Goal: Navigation & Orientation: Go to known website

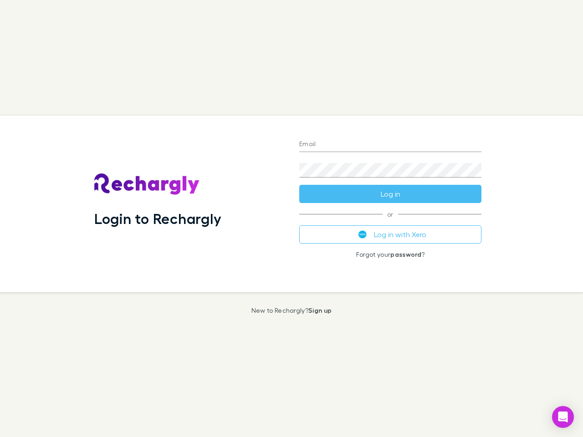
click at [292, 219] on div "Login to Rechargly" at bounding box center [189, 204] width 205 height 177
click at [390, 145] on input "Email" at bounding box center [390, 145] width 182 height 15
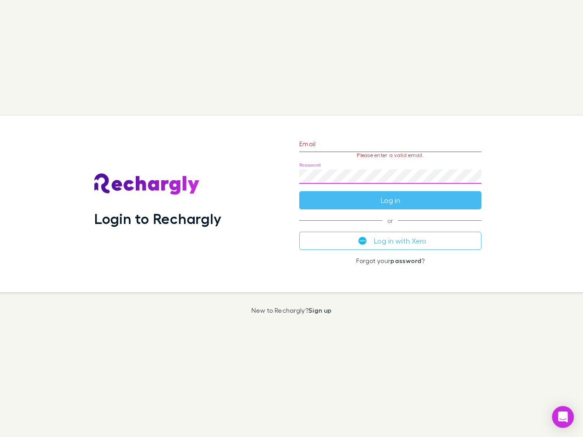
click at [390, 194] on form "Email Please enter a valid email. Password Log in" at bounding box center [390, 169] width 182 height 79
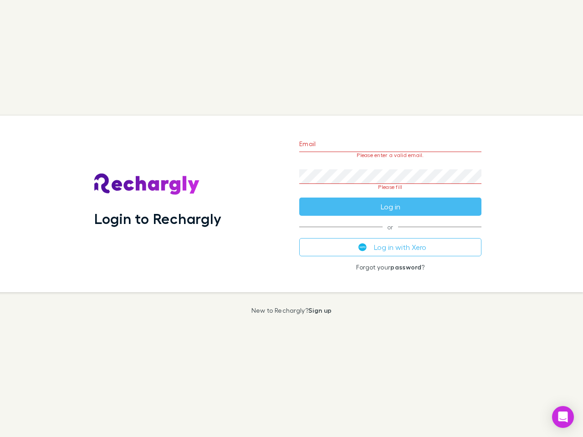
click at [390, 235] on div "Email Please enter a valid email. Password Please fill Log in or Log in with Xe…" at bounding box center [390, 204] width 197 height 177
click at [563, 417] on icon "Open Intercom Messenger" at bounding box center [563, 417] width 10 height 11
